Goal: Task Accomplishment & Management: Complete application form

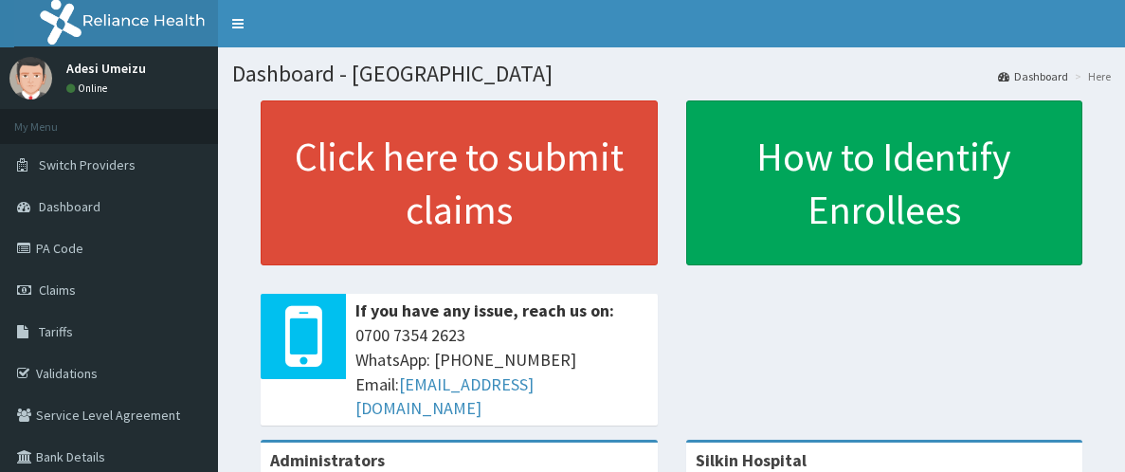
click at [61, 366] on link "Validations" at bounding box center [109, 374] width 218 height 42
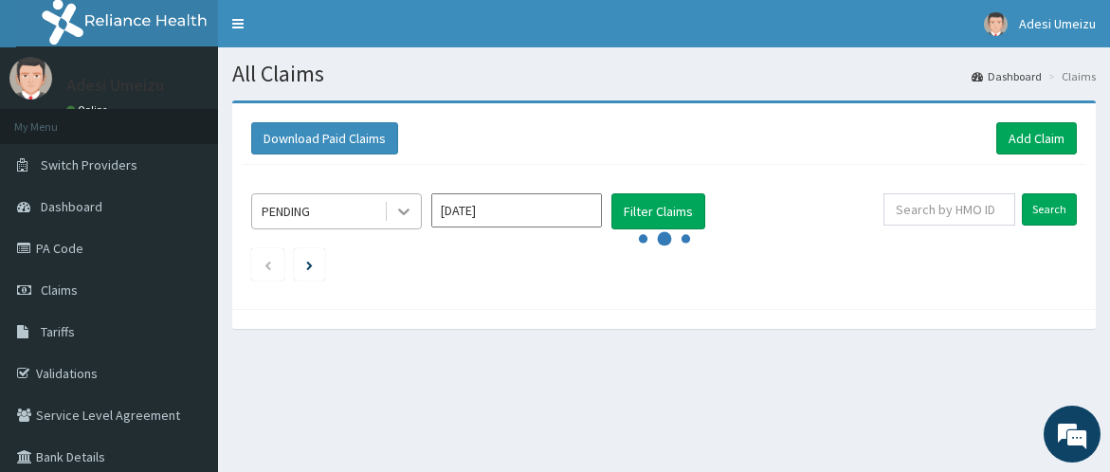
click at [397, 206] on icon at bounding box center [403, 211] width 19 height 19
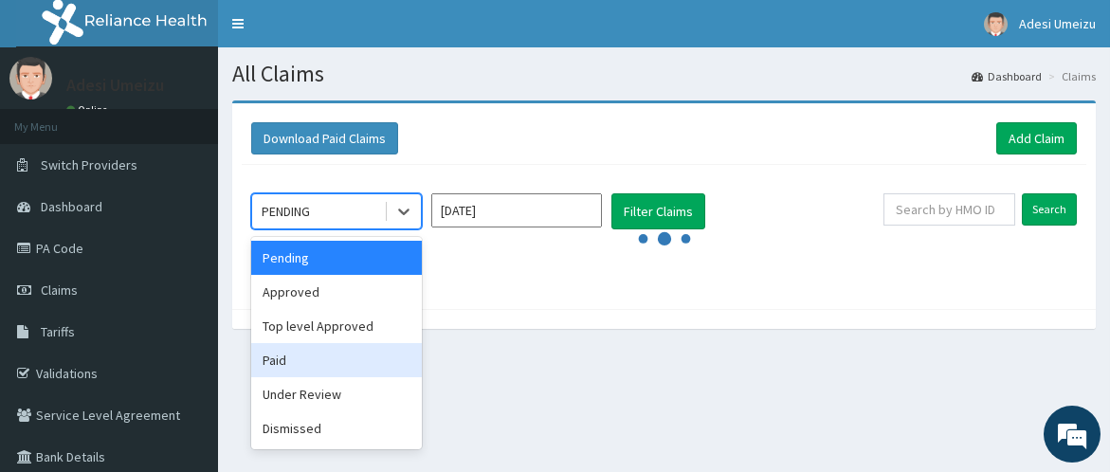
click at [348, 354] on div "Paid" at bounding box center [336, 360] width 171 height 34
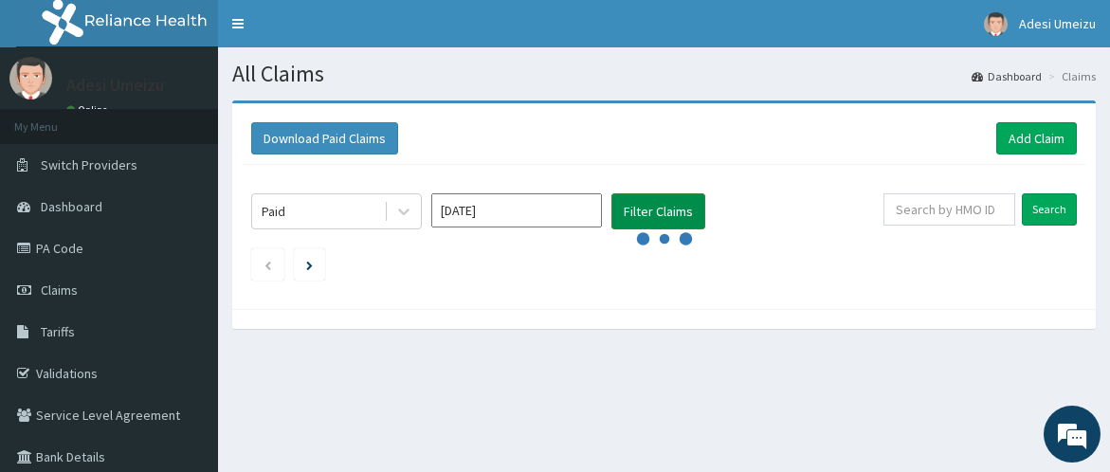
click at [630, 214] on button "Filter Claims" at bounding box center [658, 211] width 94 height 36
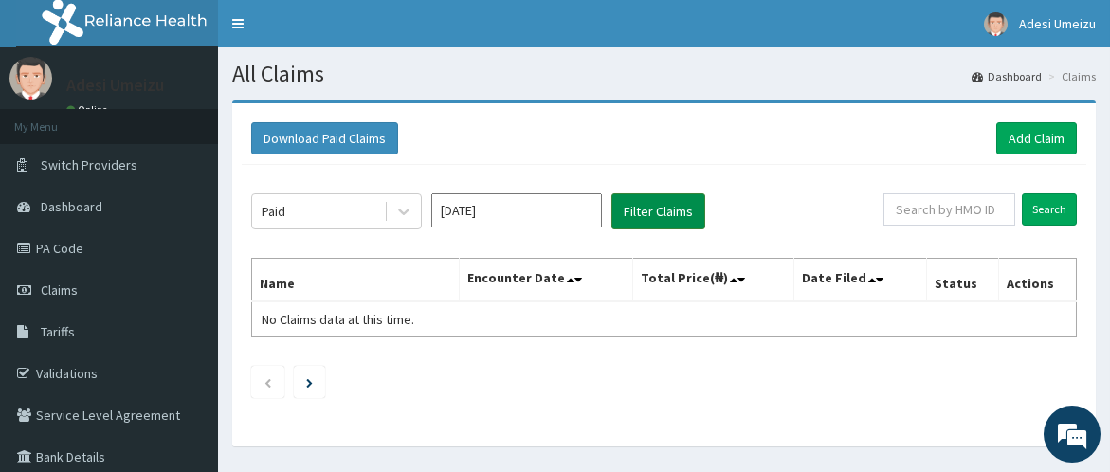
click at [630, 214] on button "Filter Claims" at bounding box center [658, 211] width 94 height 36
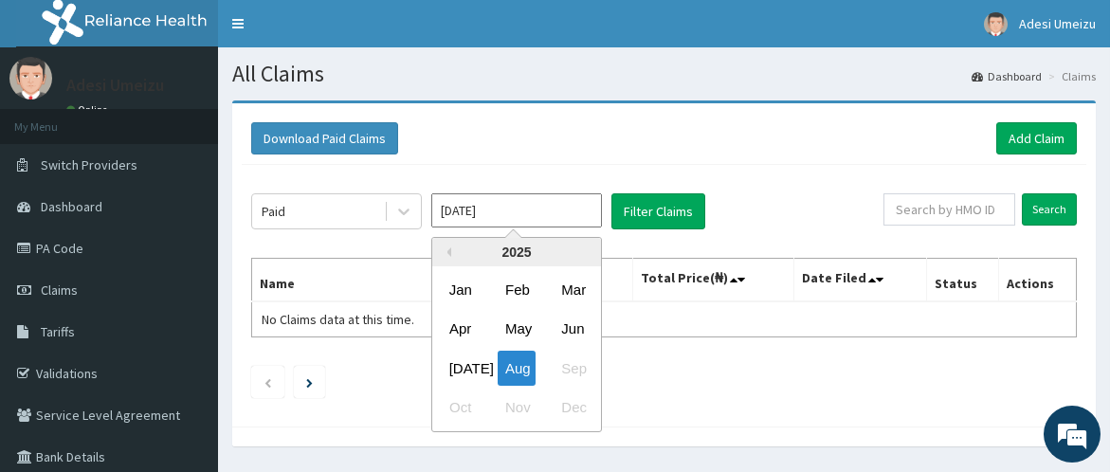
click at [581, 209] on input "[DATE]" at bounding box center [516, 210] width 171 height 34
click at [525, 368] on div "Aug" at bounding box center [517, 368] width 38 height 35
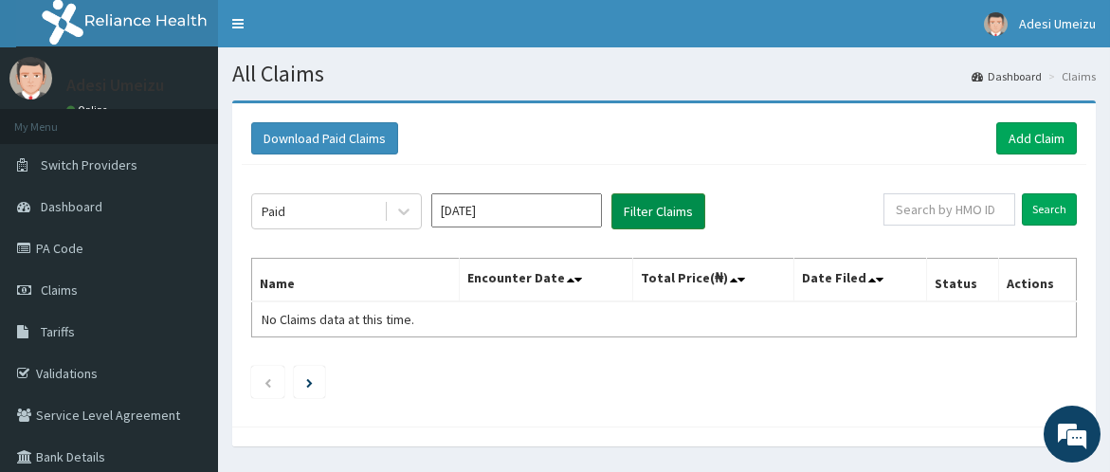
click at [665, 209] on button "Filter Claims" at bounding box center [658, 211] width 94 height 36
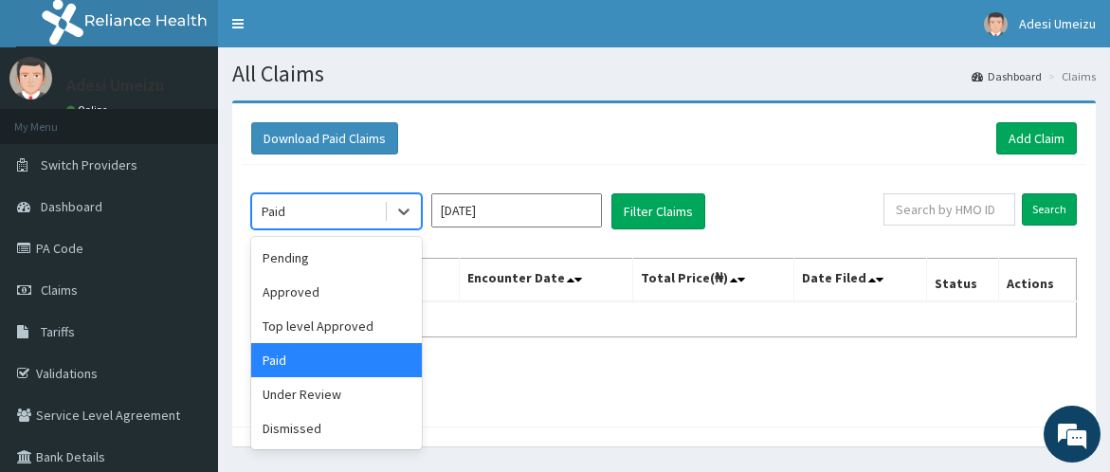
click at [364, 220] on div "Paid" at bounding box center [318, 211] width 132 height 30
click at [291, 288] on div "Approved" at bounding box center [336, 292] width 171 height 34
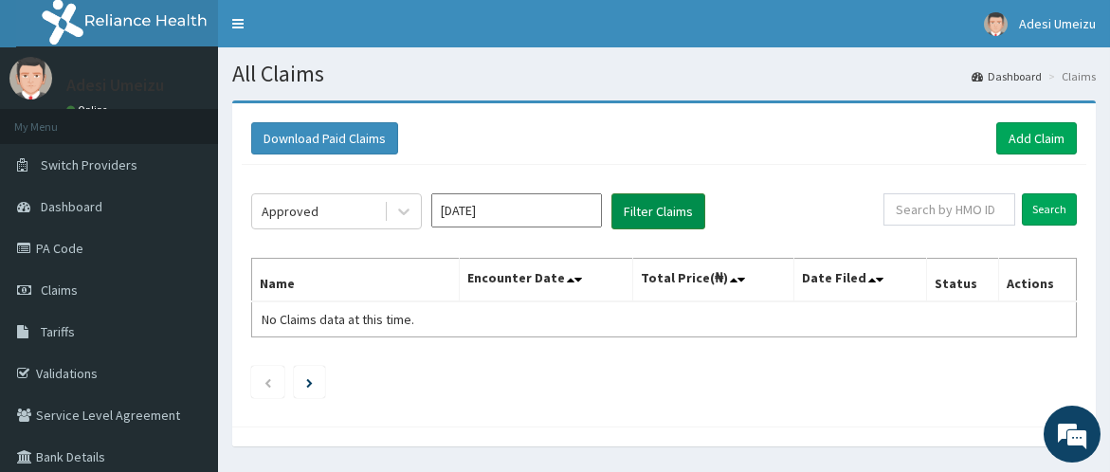
click at [650, 206] on button "Filter Claims" at bounding box center [658, 211] width 94 height 36
click at [68, 240] on link "PA Code" at bounding box center [109, 248] width 218 height 42
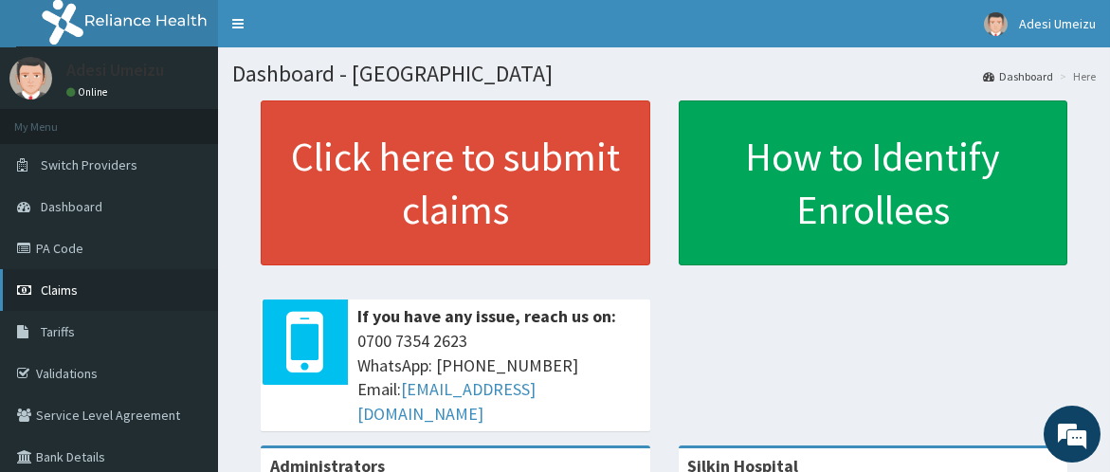
click at [62, 286] on span "Claims" at bounding box center [59, 290] width 37 height 17
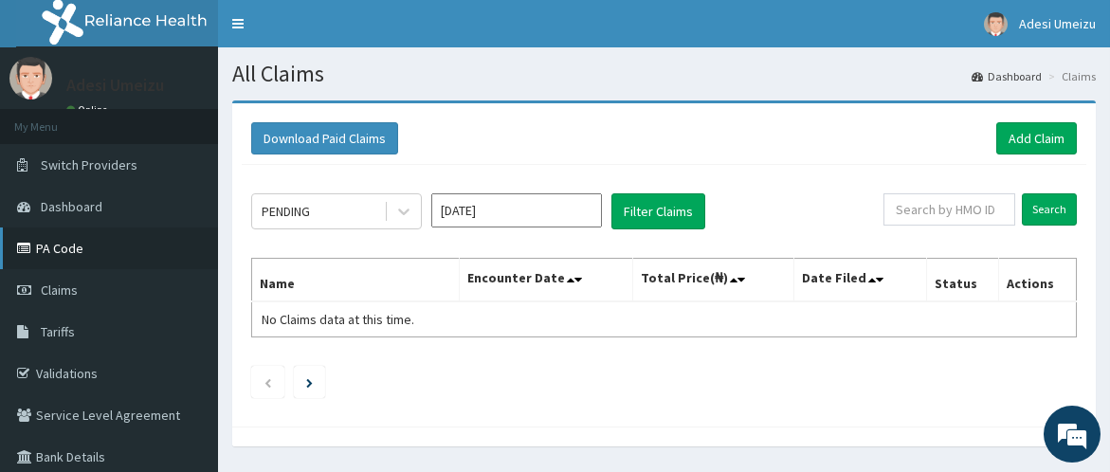
click at [51, 244] on link "PA Code" at bounding box center [109, 248] width 218 height 42
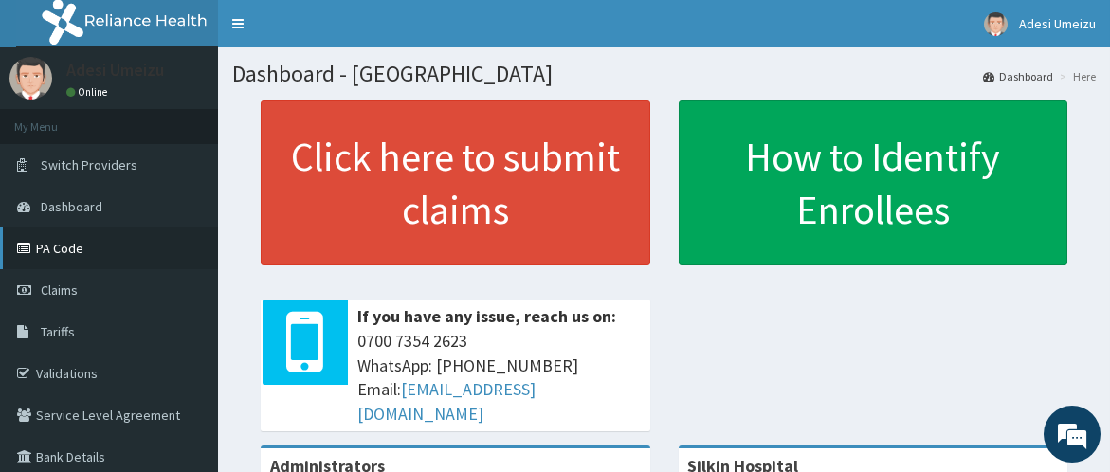
click at [70, 250] on link "PA Code" at bounding box center [109, 248] width 218 height 42
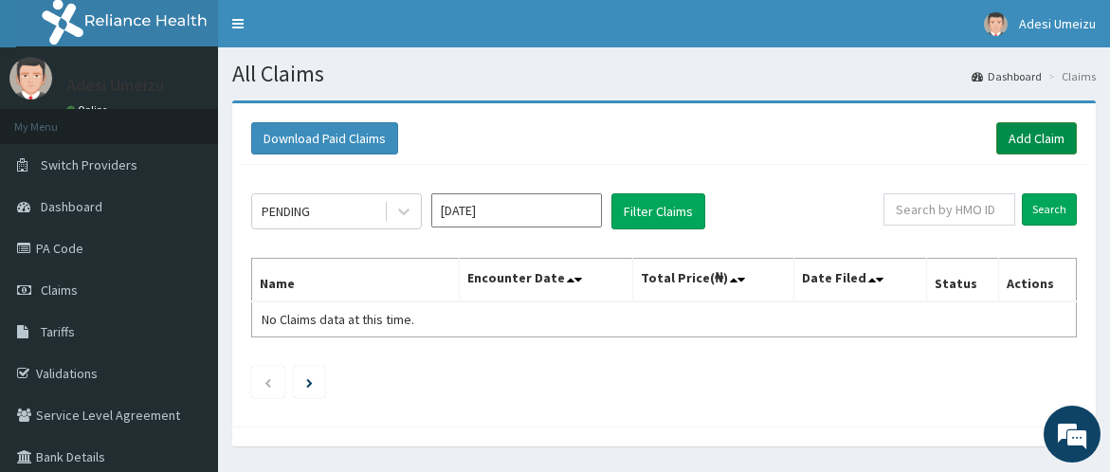
click at [1049, 136] on link "Add Claim" at bounding box center [1036, 138] width 81 height 32
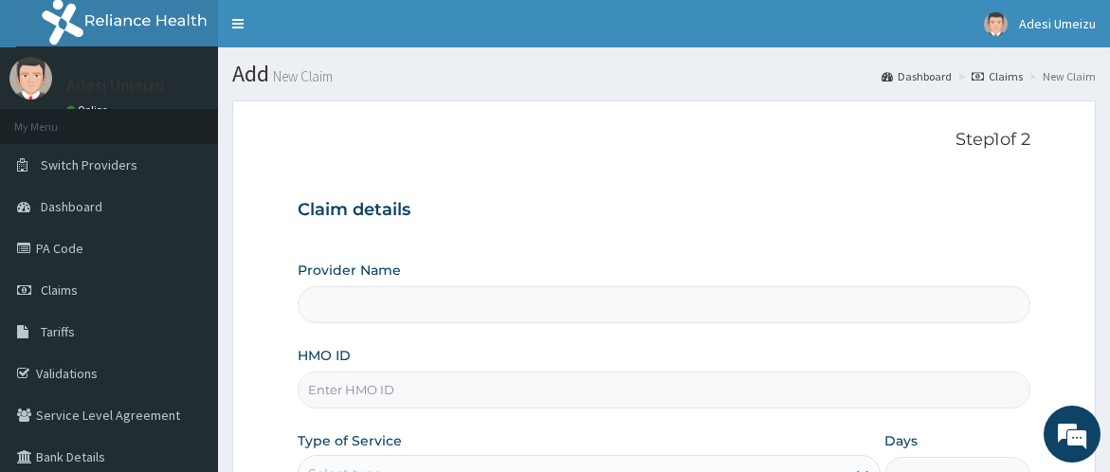
type input "Silkin Hospital"
click at [337, 404] on input "HMO ID" at bounding box center [664, 390] width 733 height 37
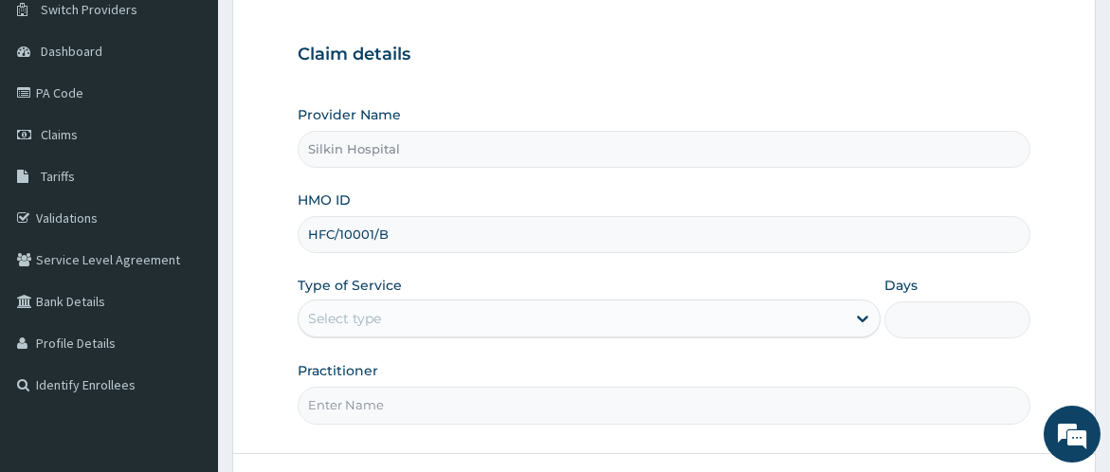
scroll to position [168, 0]
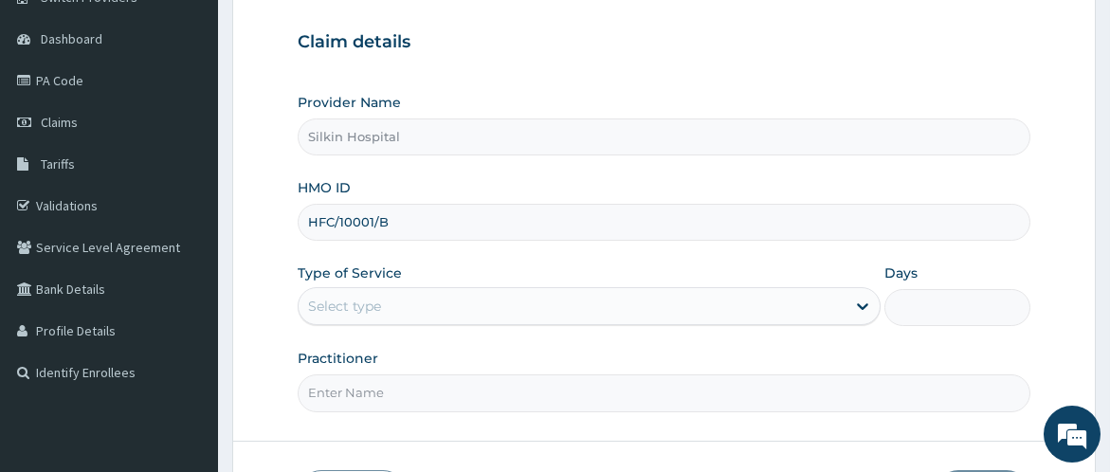
type input "HFC/10001/B"
click at [804, 313] on div "Select type" at bounding box center [572, 306] width 547 height 30
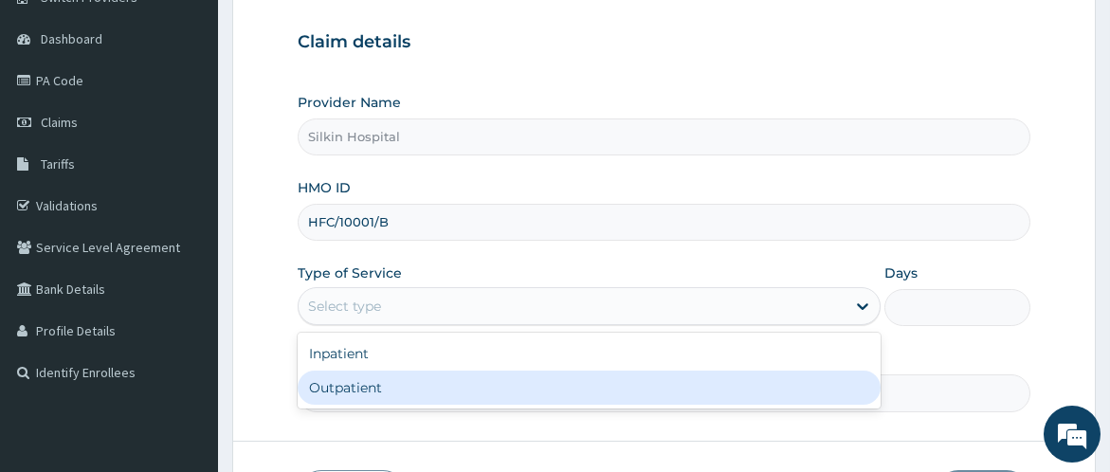
click at [620, 400] on div "Outpatient" at bounding box center [589, 388] width 583 height 34
type input "1"
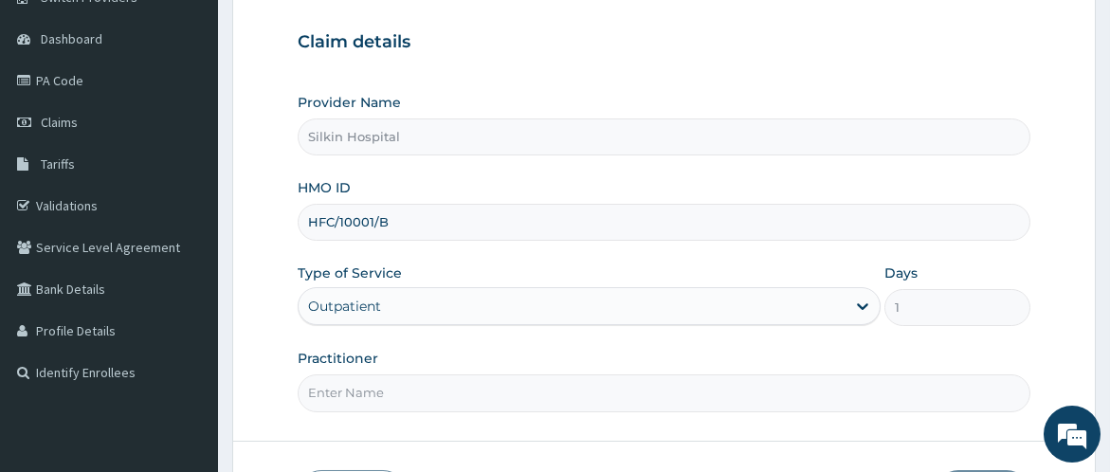
click at [482, 396] on input "Practitioner" at bounding box center [664, 392] width 733 height 37
type input "DR UMEIZU"
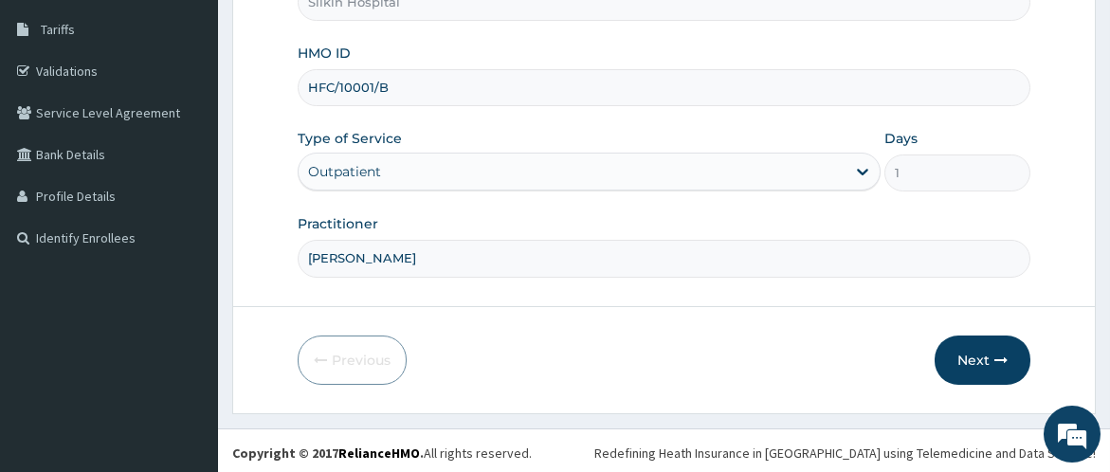
scroll to position [304, 0]
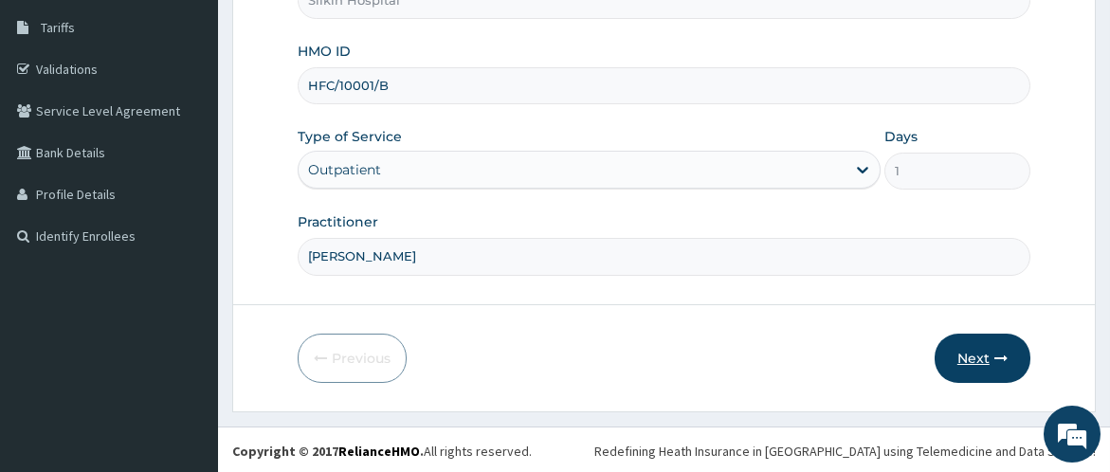
click at [971, 356] on button "Next" at bounding box center [983, 358] width 96 height 49
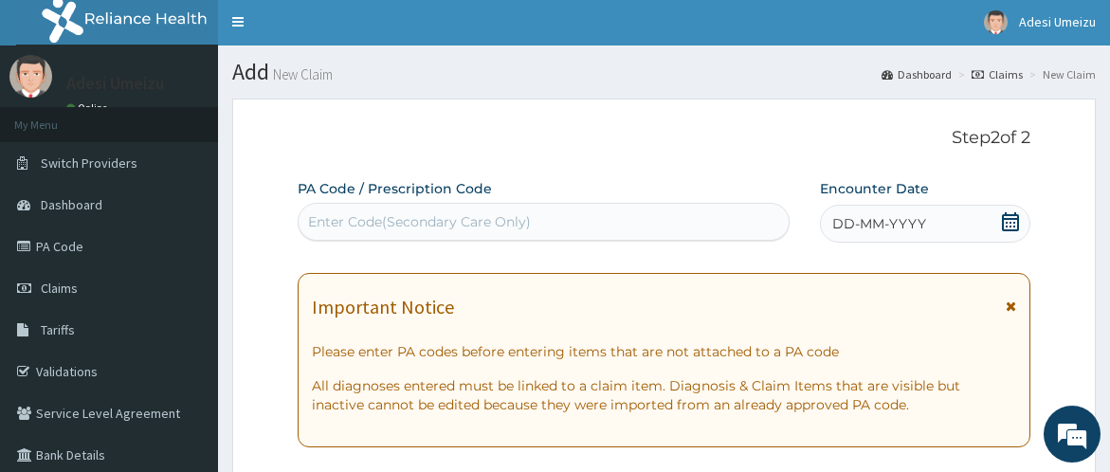
scroll to position [0, 0]
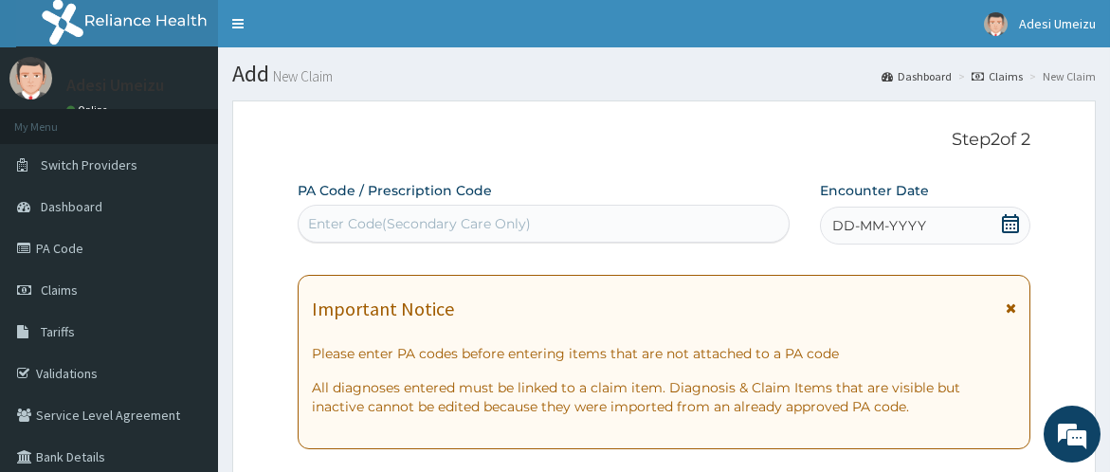
click at [337, 221] on div "Enter Code(Secondary Care Only)" at bounding box center [419, 223] width 223 height 19
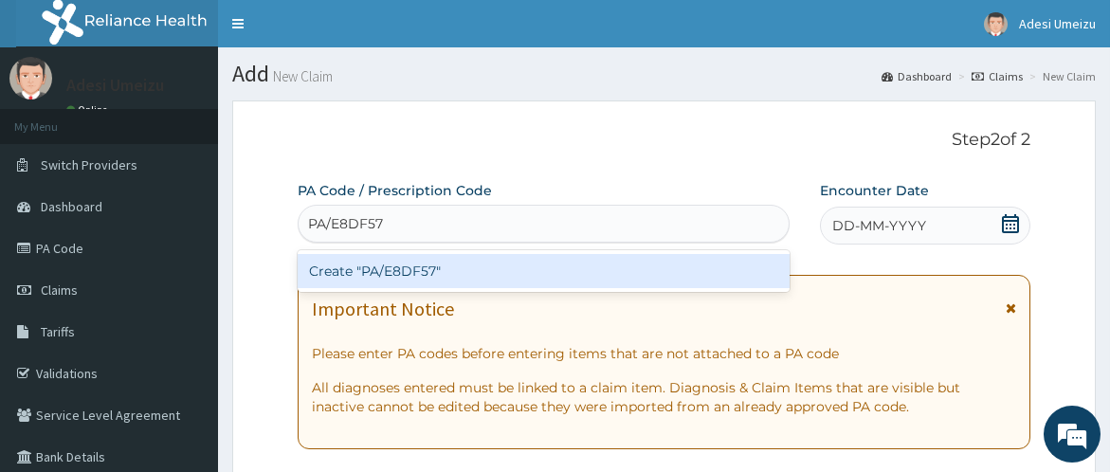
type input "PA/E8DF57"
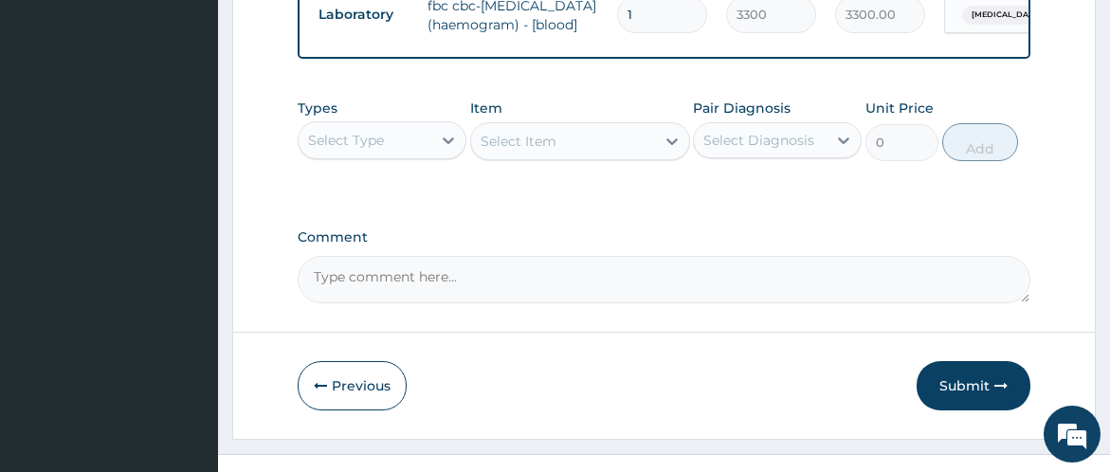
scroll to position [1095, 0]
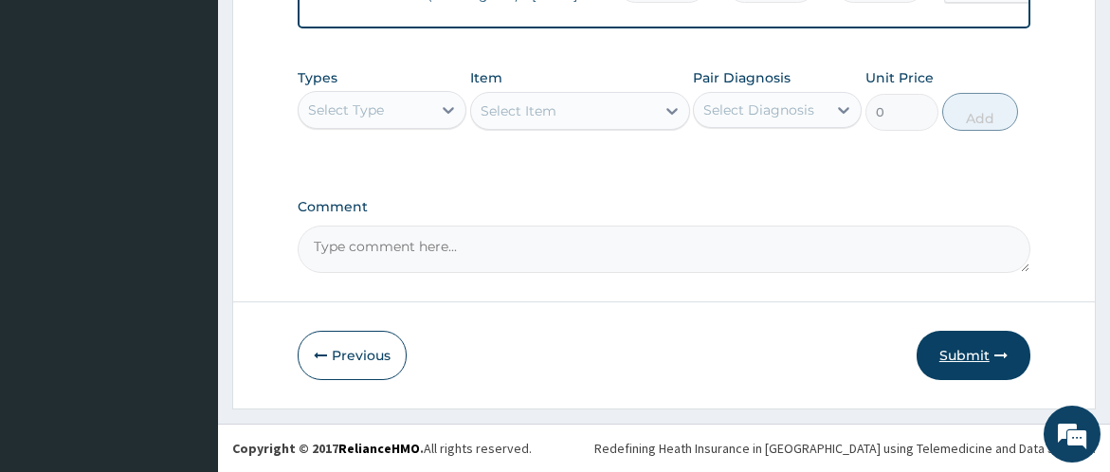
click at [966, 368] on button "Submit" at bounding box center [974, 355] width 114 height 49
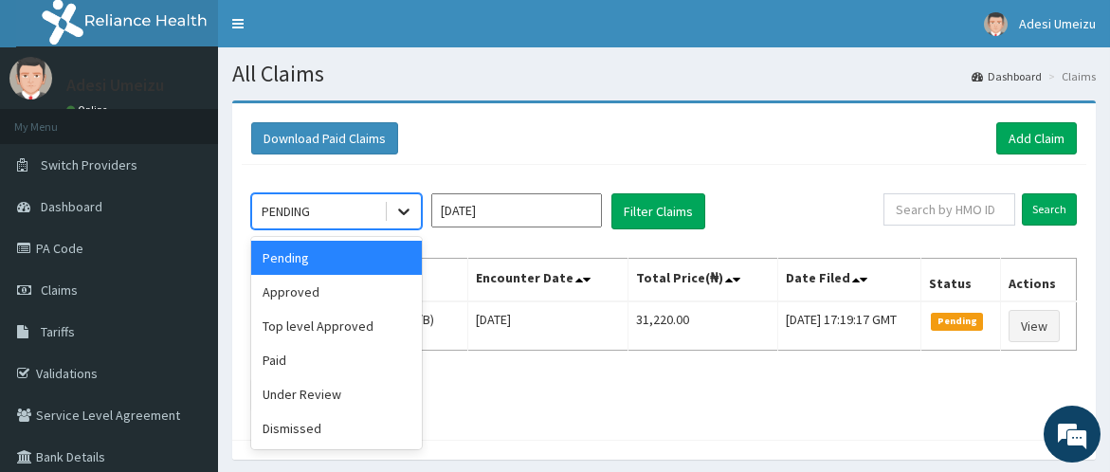
click at [400, 209] on icon at bounding box center [403, 212] width 11 height 7
click at [318, 362] on div "Paid" at bounding box center [336, 360] width 171 height 34
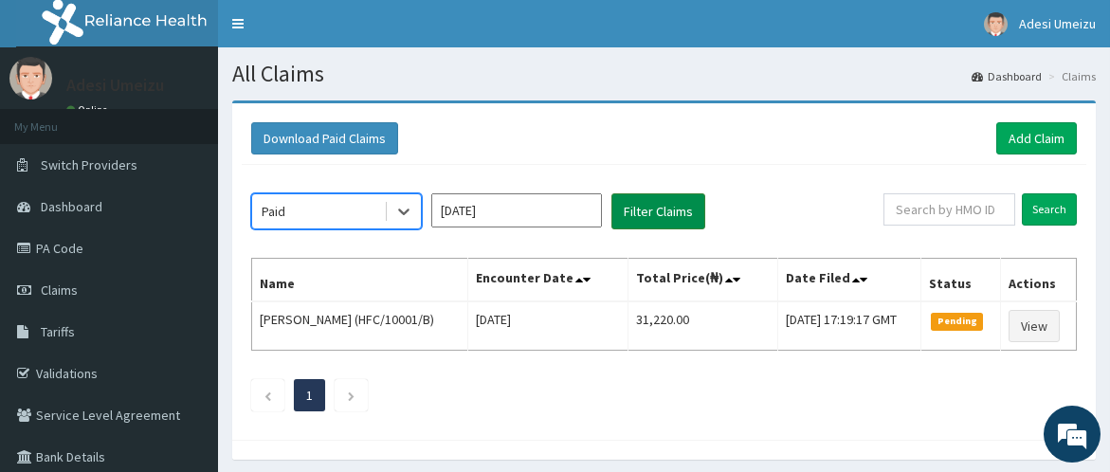
click at [651, 212] on button "Filter Claims" at bounding box center [658, 211] width 94 height 36
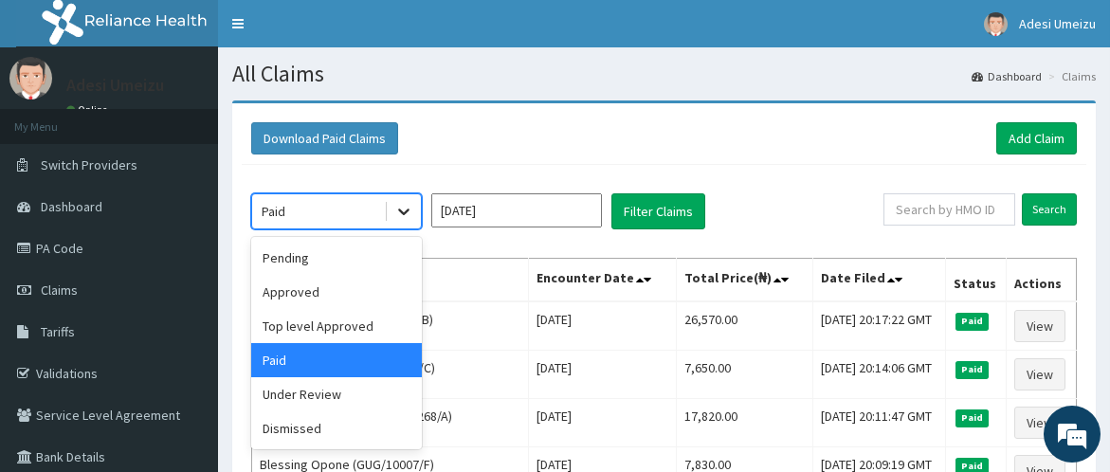
click at [401, 211] on icon at bounding box center [403, 212] width 11 height 7
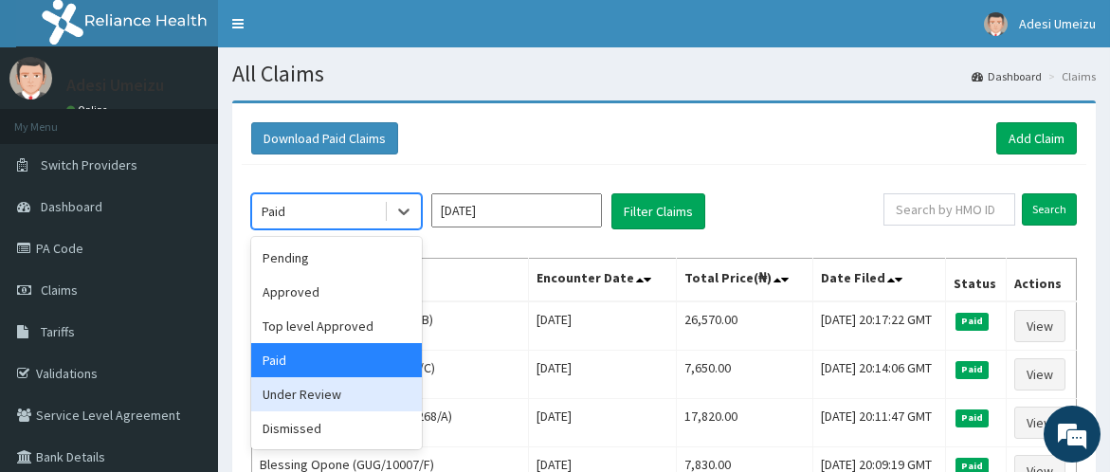
click at [347, 392] on div "Under Review" at bounding box center [336, 394] width 171 height 34
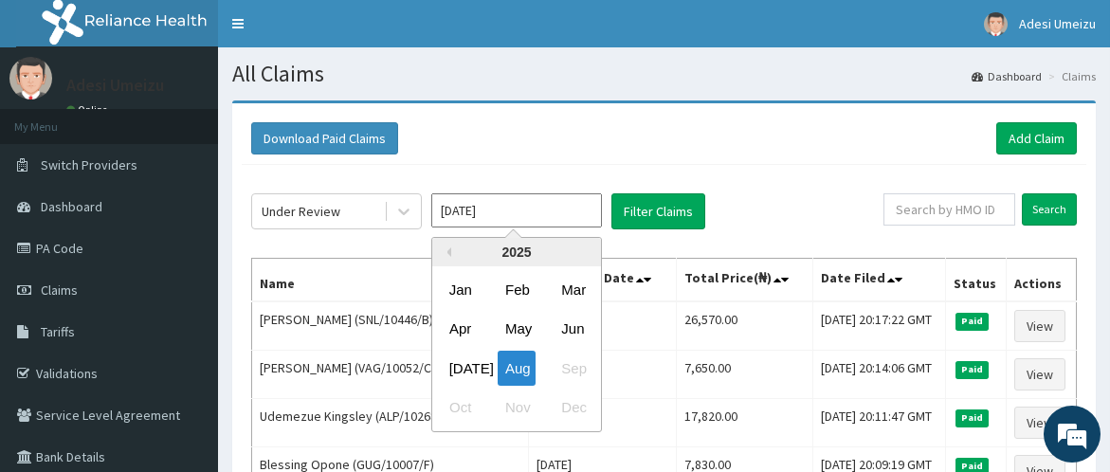
click at [578, 210] on input "[DATE]" at bounding box center [516, 210] width 171 height 34
click at [460, 368] on div "[DATE]" at bounding box center [461, 368] width 38 height 35
type input "[DATE]"
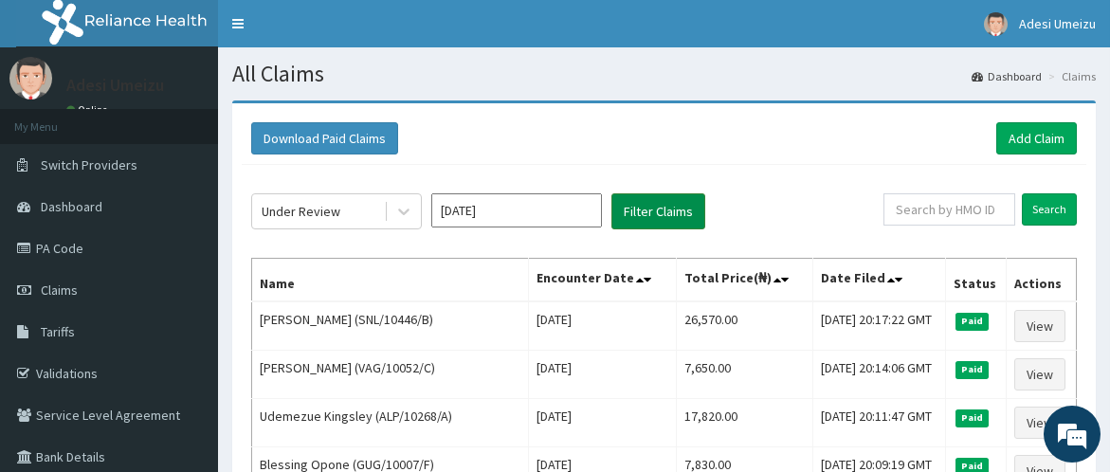
click at [646, 216] on button "Filter Claims" at bounding box center [658, 211] width 94 height 36
